Goal: Task Accomplishment & Management: Complete application form

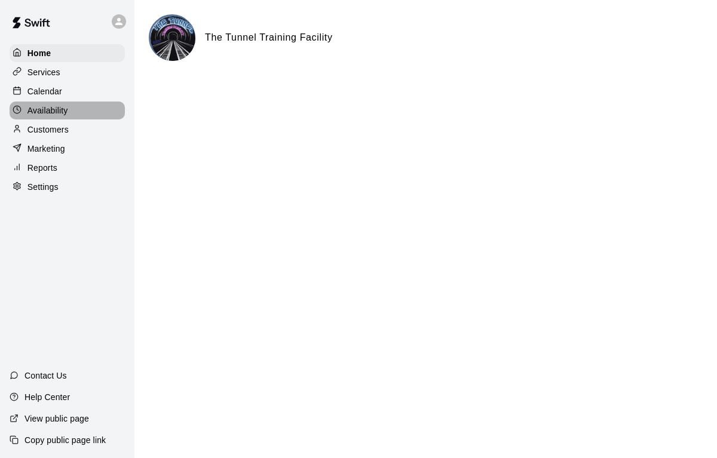
click at [56, 111] on p "Availability" at bounding box center [47, 111] width 41 height 12
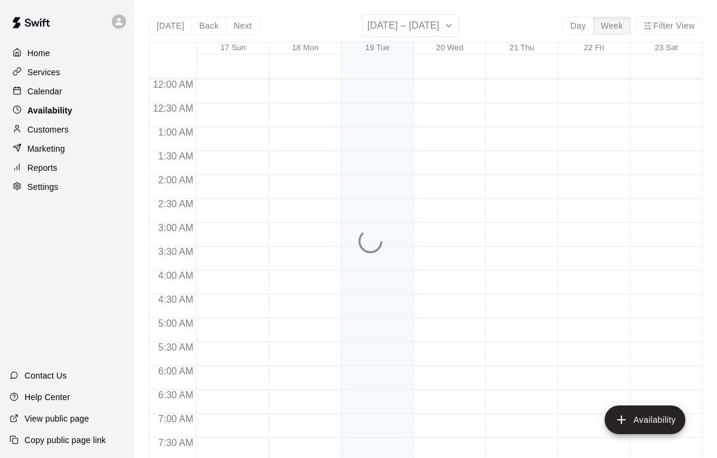
scroll to position [755, 0]
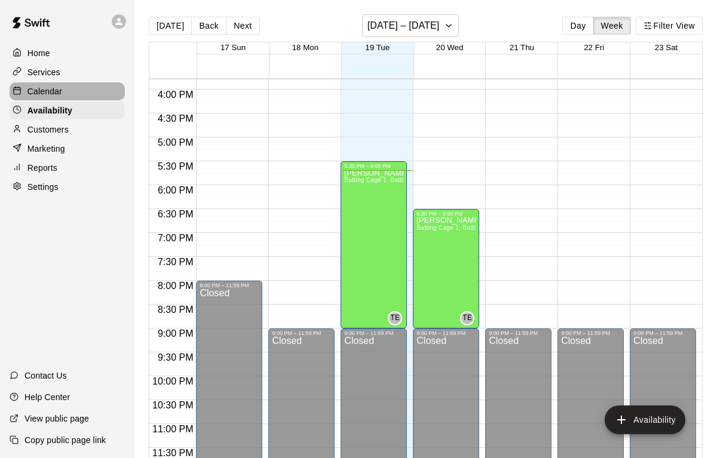
click at [54, 83] on div "Calendar" at bounding box center [67, 91] width 115 height 18
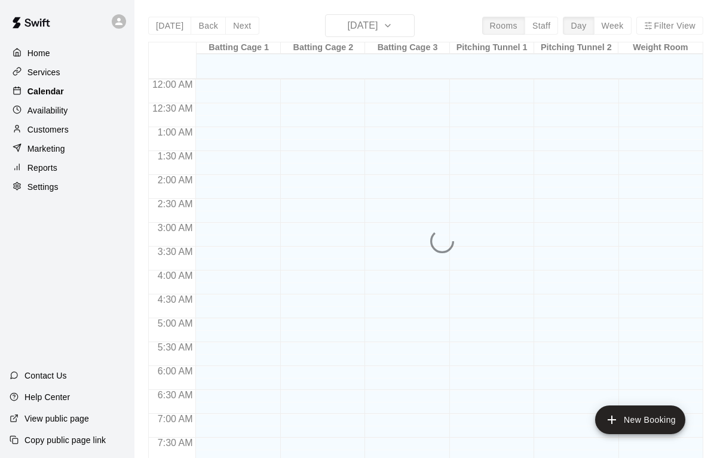
scroll to position [720, 0]
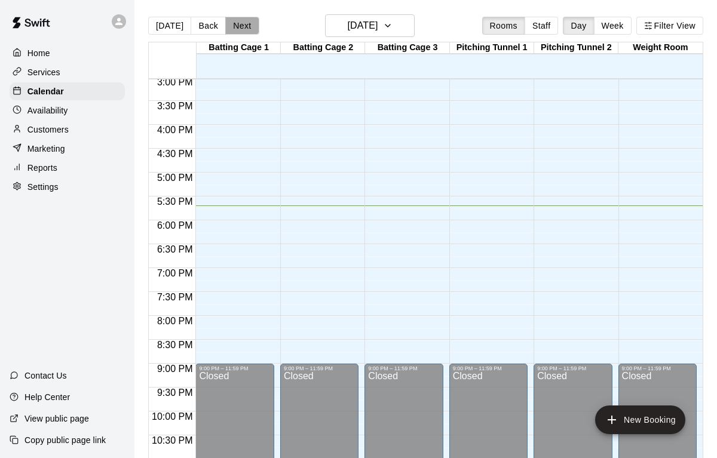
click at [238, 22] on button "Next" at bounding box center [241, 26] width 33 height 18
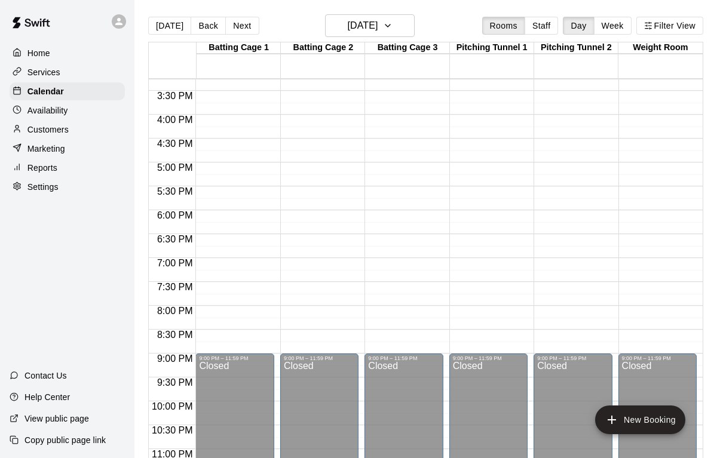
scroll to position [725, 0]
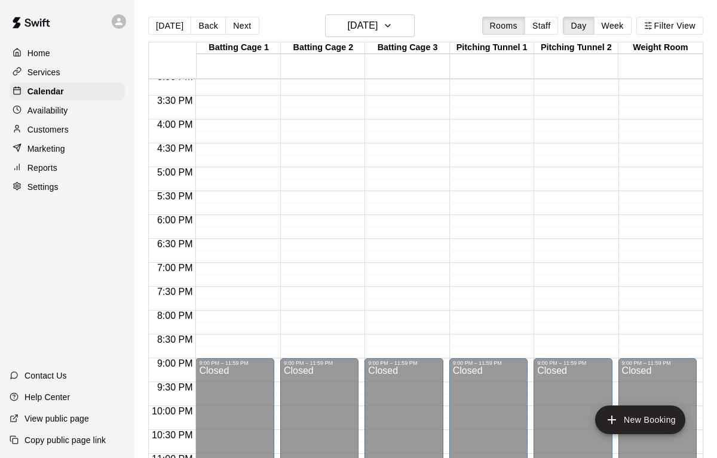
click at [255, 35] on div "[DATE] Back [DATE][DATE] Rooms Staff Day Week Filter View" at bounding box center [425, 27] width 555 height 27
click at [226, 12] on main "[DATE] Back [DATE][DATE] Rooms Staff Day Week Filter View Batting Cage 1 20 Wed…" at bounding box center [425, 239] width 583 height 478
click at [235, 22] on button "Next" at bounding box center [241, 26] width 33 height 18
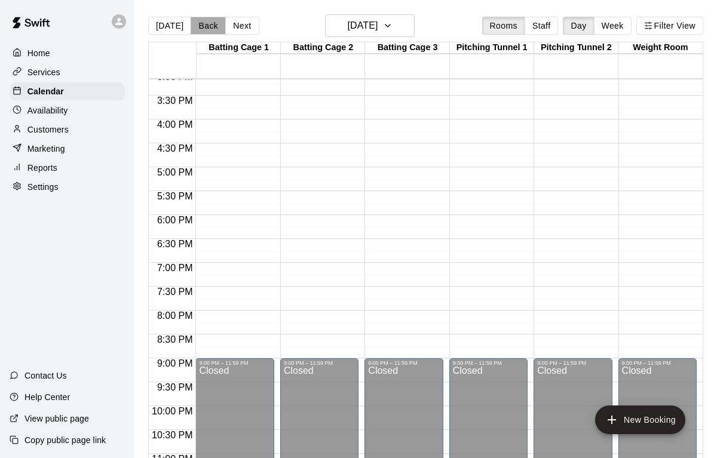
click at [204, 25] on button "Back" at bounding box center [208, 26] width 35 height 18
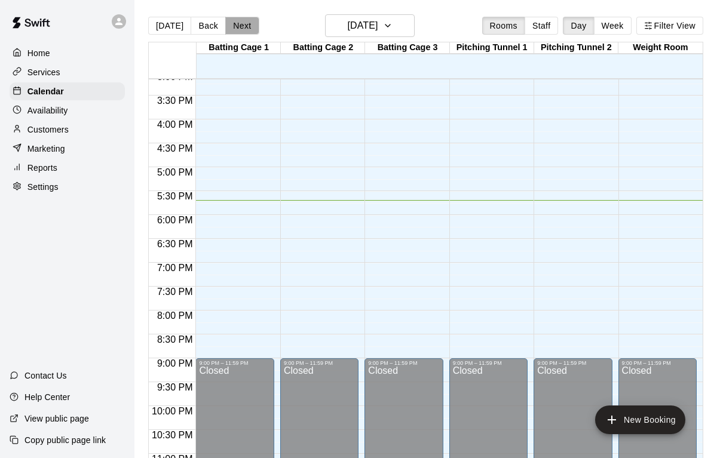
click at [252, 33] on button "Next" at bounding box center [241, 26] width 33 height 18
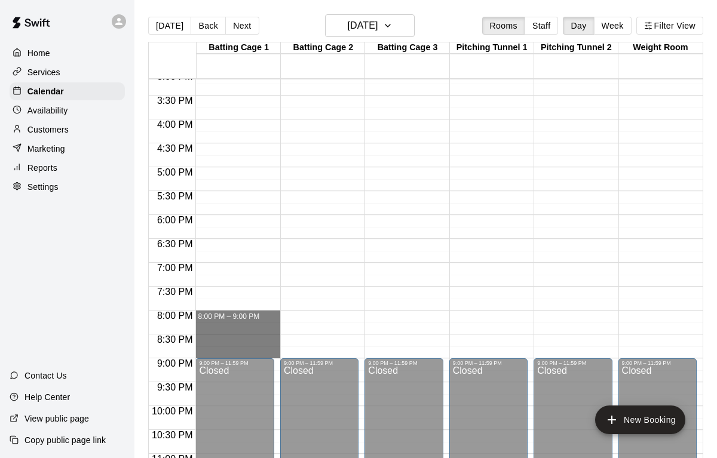
drag, startPoint x: 244, startPoint y: 317, endPoint x: 247, endPoint y: 350, distance: 33.0
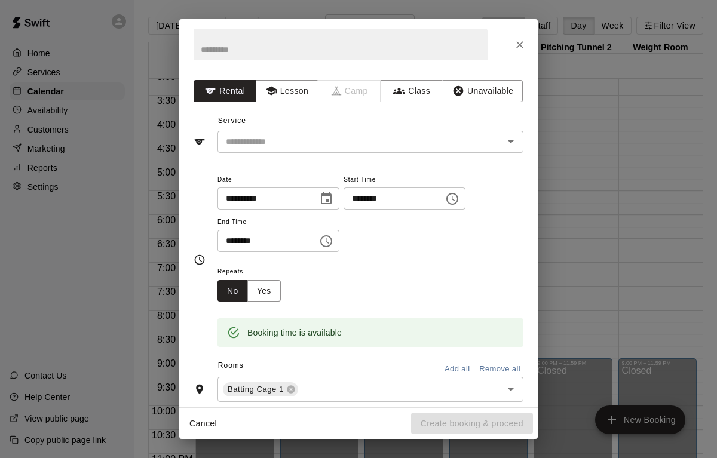
click at [277, 102] on div "**********" at bounding box center [358, 239] width 359 height 338
click at [278, 97] on button "Lesson" at bounding box center [287, 91] width 63 height 22
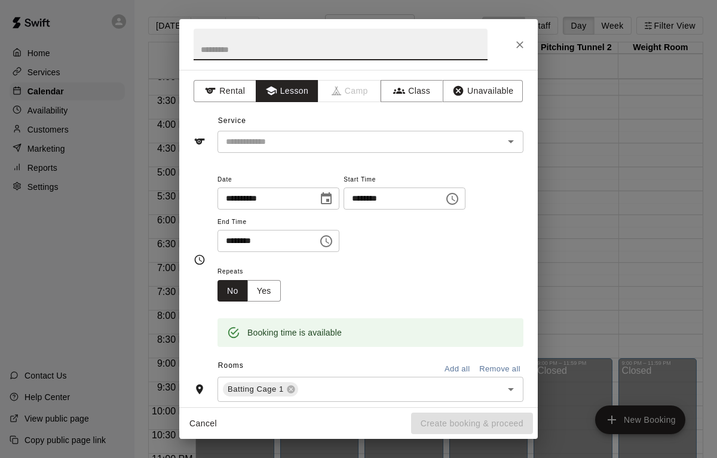
click at [261, 37] on input "text" at bounding box center [341, 45] width 294 height 32
type input "*********"
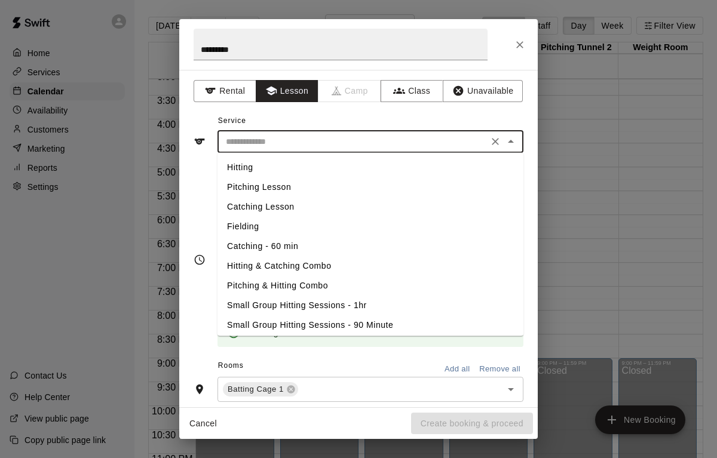
click at [316, 134] on input "text" at bounding box center [353, 141] width 264 height 15
click at [296, 250] on li "Catching - 60 min" at bounding box center [371, 247] width 306 height 20
type input "**********"
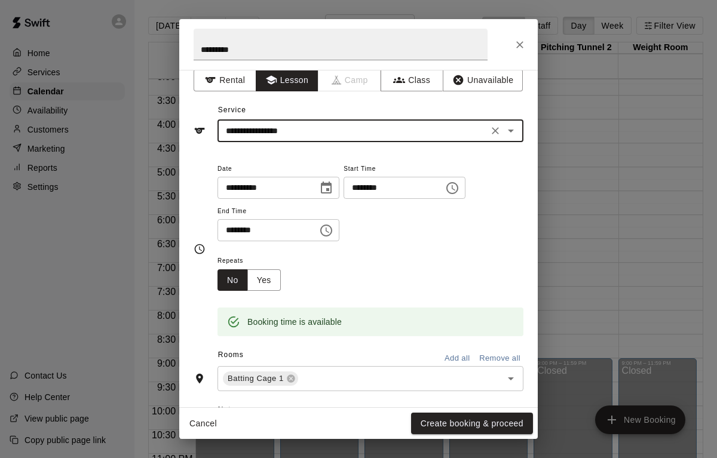
scroll to position [0, 0]
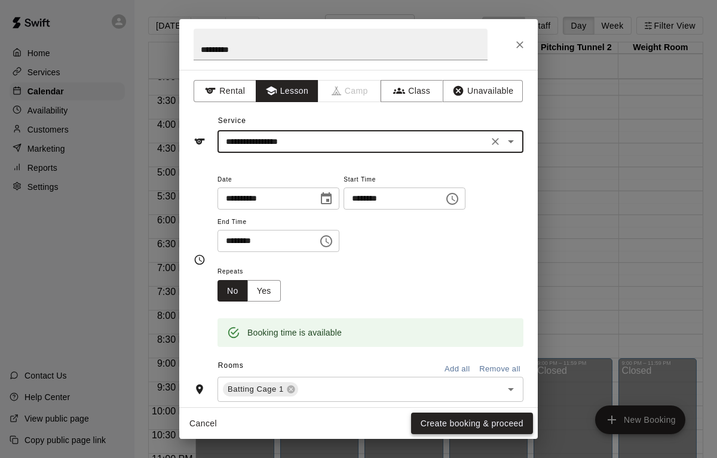
click at [486, 420] on button "Create booking & proceed" at bounding box center [472, 424] width 122 height 22
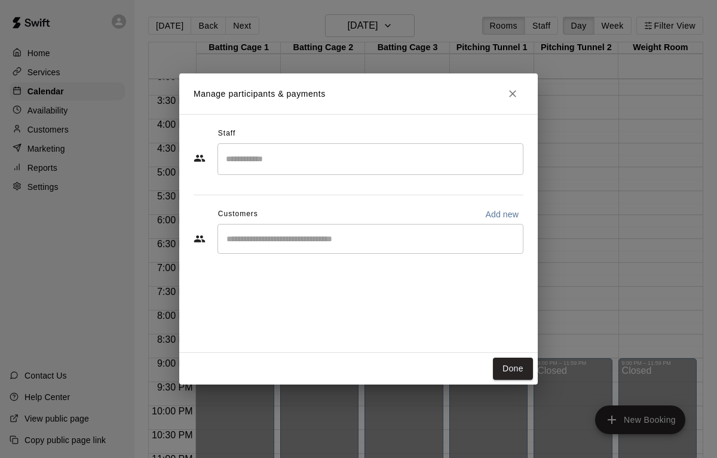
click at [375, 164] on input "Search staff" at bounding box center [370, 159] width 295 height 21
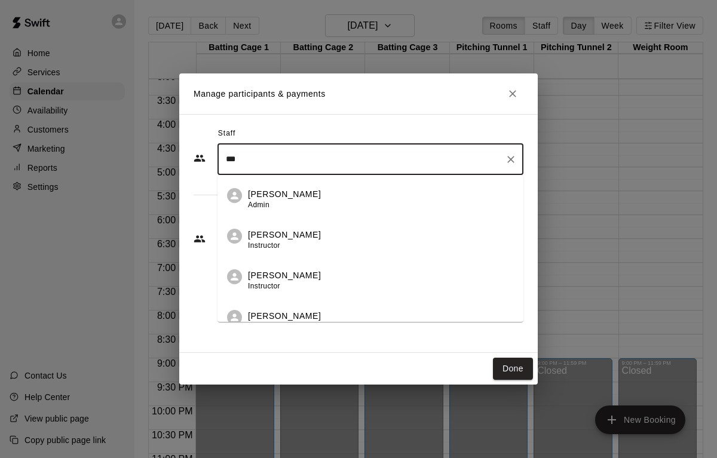
drag, startPoint x: 351, startPoint y: 200, endPoint x: 420, endPoint y: 313, distance: 132.0
click at [420, 313] on ul "[PERSON_NAME] Admin [PERSON_NAME] Instructor [PERSON_NAME] Instructor [PERSON_N…" at bounding box center [371, 276] width 306 height 203
click at [420, 313] on div "[PERSON_NAME] Instructor" at bounding box center [381, 321] width 266 height 23
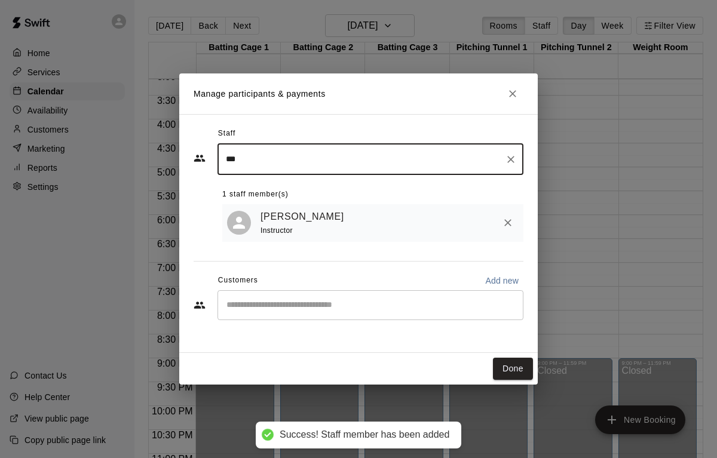
type input "***"
click at [431, 245] on div "Staff *** ​ 1 staff member(s) [PERSON_NAME] Instructor Customers Add new ​" at bounding box center [359, 227] width 330 height 207
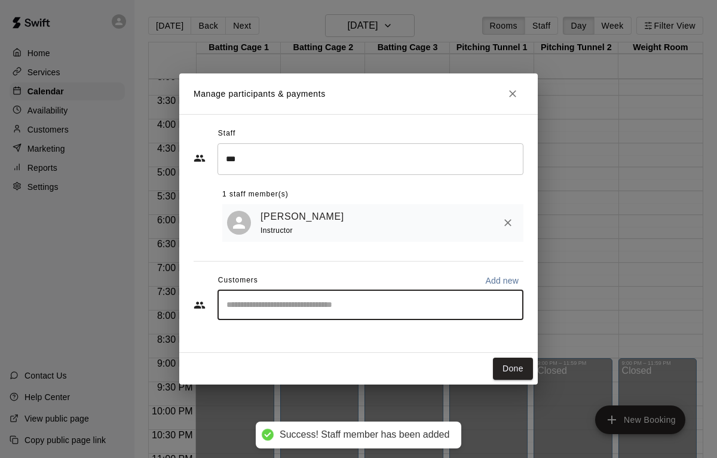
click at [415, 301] on input "Start typing to search customers..." at bounding box center [370, 305] width 295 height 12
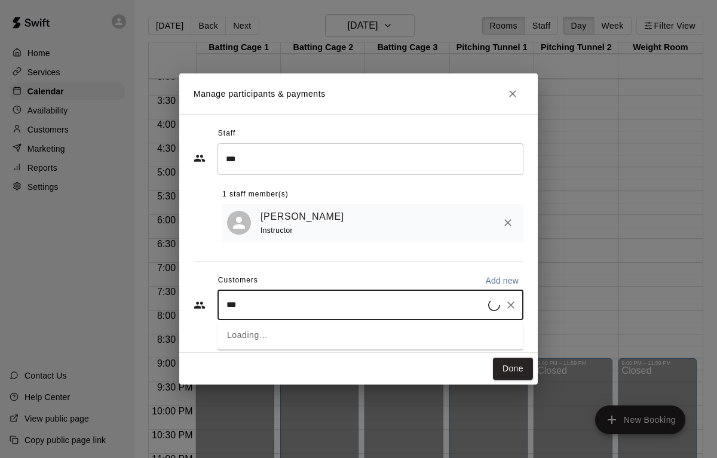
type input "****"
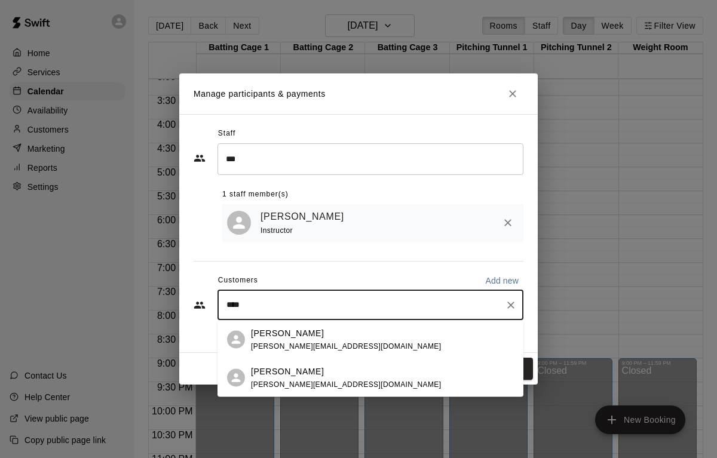
click at [389, 380] on div "[PERSON_NAME] [PERSON_NAME][EMAIL_ADDRESS][DOMAIN_NAME]" at bounding box center [382, 378] width 263 height 26
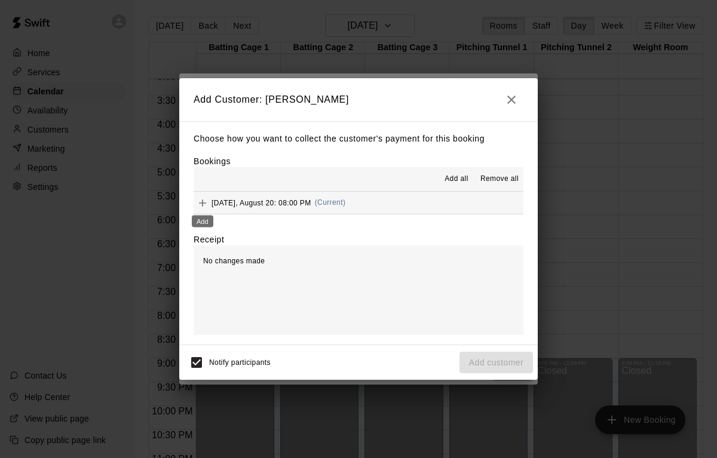
click at [204, 205] on icon "Add" at bounding box center [203, 203] width 12 height 12
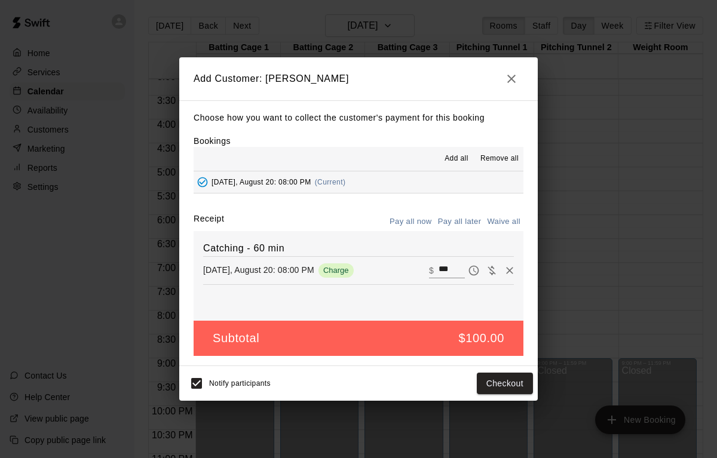
click at [467, 222] on button "Pay all later" at bounding box center [460, 222] width 50 height 19
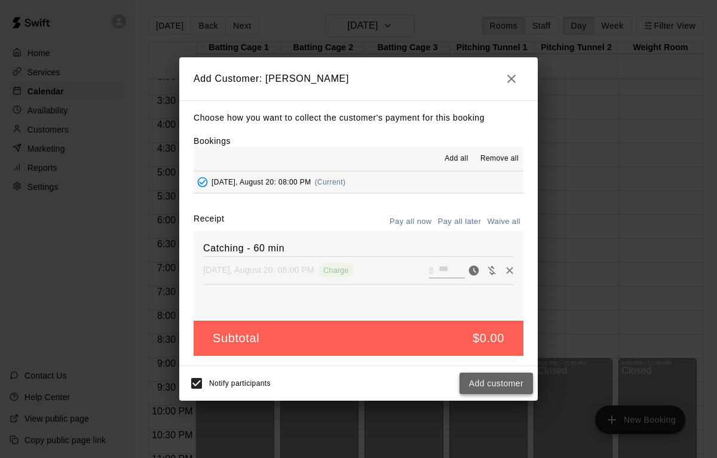
click at [509, 377] on button "Add customer" at bounding box center [497, 384] width 74 height 22
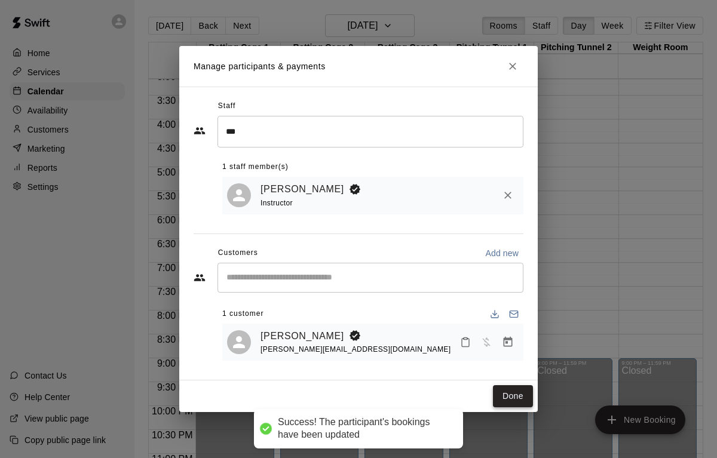
click at [510, 396] on button "Done" at bounding box center [513, 397] width 40 height 22
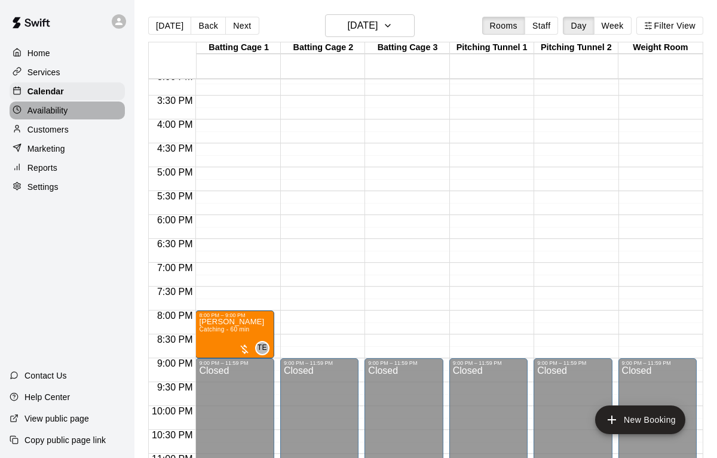
click at [62, 116] on div "Availability" at bounding box center [67, 111] width 115 height 18
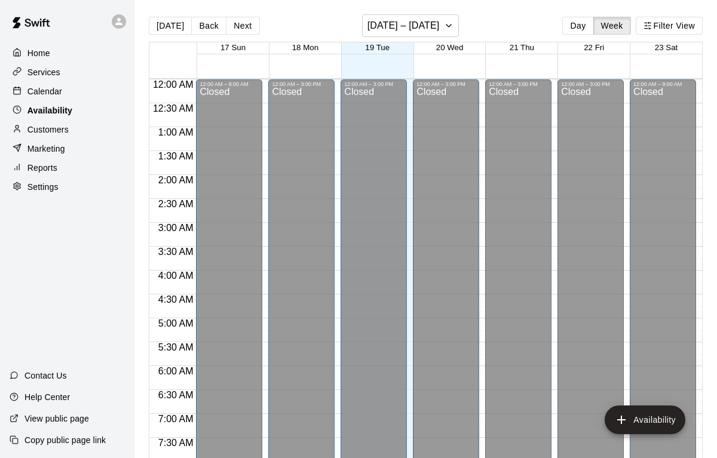
scroll to position [755, 0]
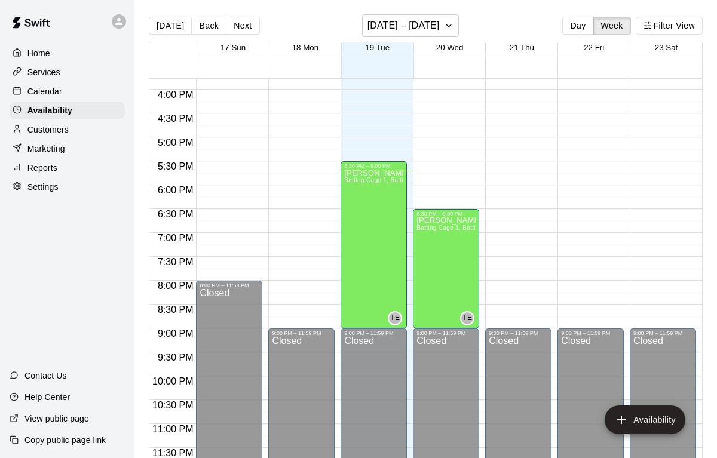
click at [62, 130] on p "Customers" at bounding box center [47, 130] width 41 height 12
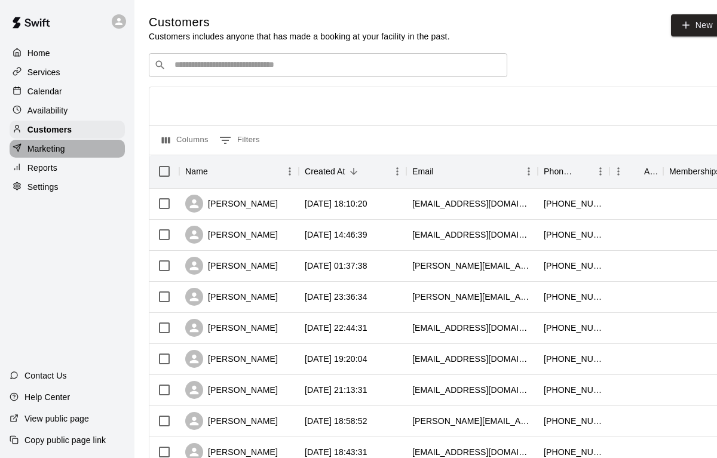
click at [62, 145] on p "Marketing" at bounding box center [46, 149] width 38 height 12
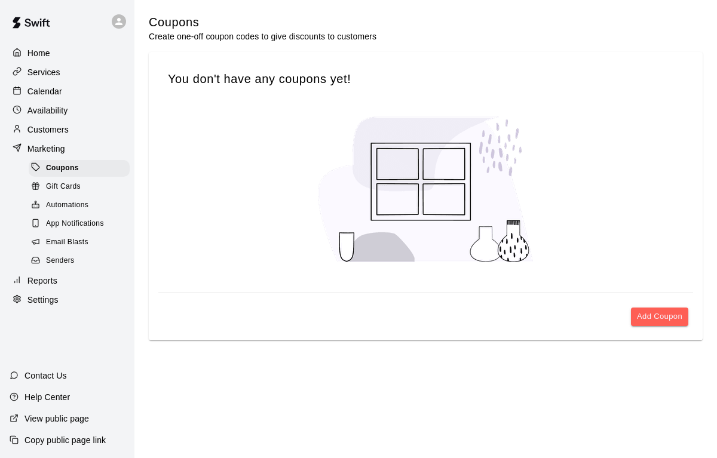
click at [61, 159] on link "Coupons" at bounding box center [82, 168] width 106 height 19
click at [63, 79] on div "Services" at bounding box center [67, 72] width 115 height 18
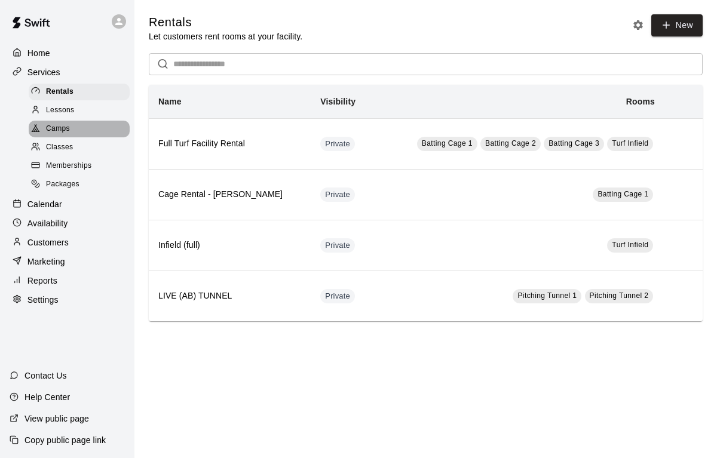
click at [60, 131] on span "Camps" at bounding box center [58, 129] width 24 height 12
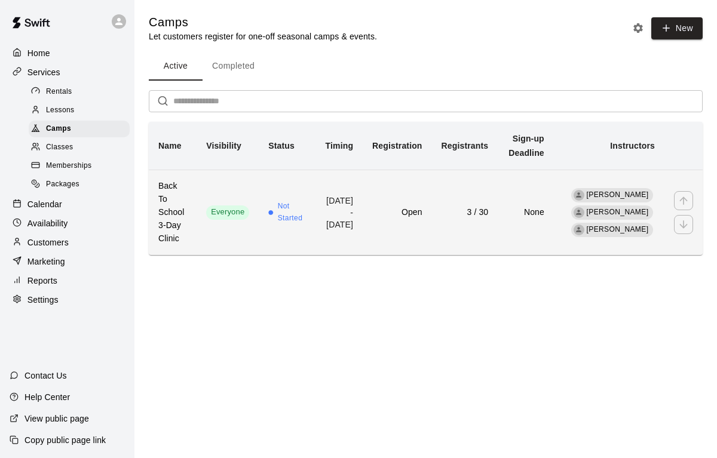
click at [469, 206] on h6 "3 / 30" at bounding box center [465, 212] width 47 height 13
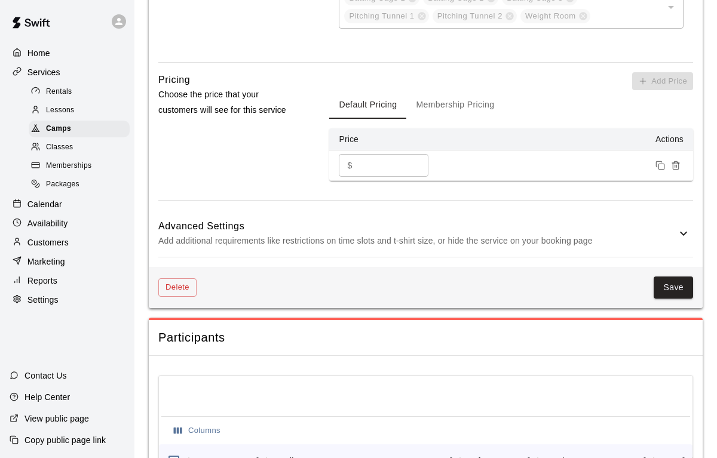
scroll to position [1064, 0]
